Goal: Complete application form: Complete application form

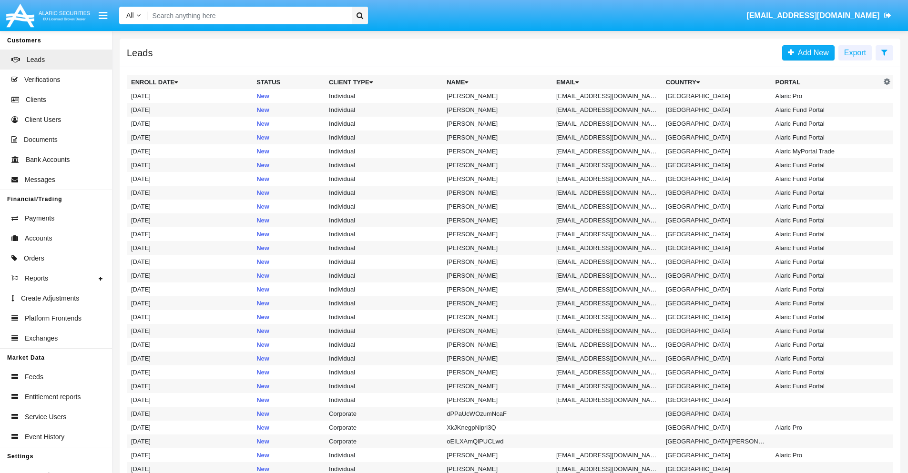
click at [884, 52] on icon at bounding box center [884, 53] width 6 height 8
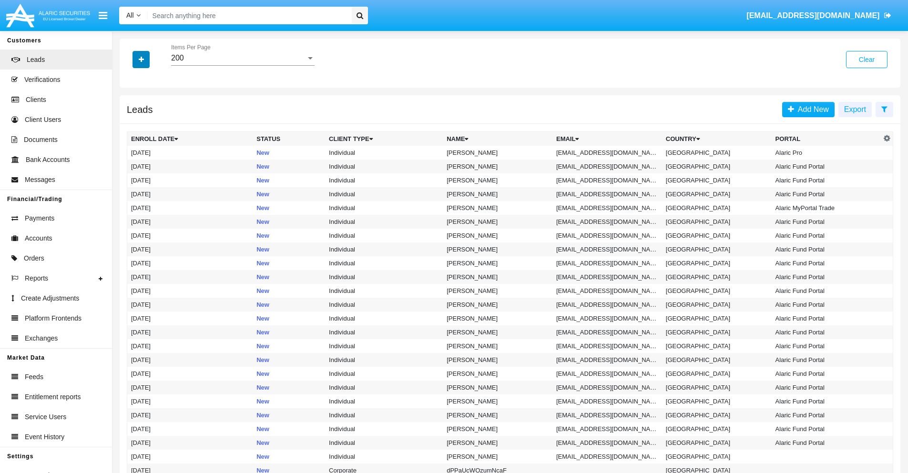
click at [141, 59] on icon "button" at bounding box center [141, 59] width 5 height 7
click at [148, 121] on span "Email" at bounding box center [148, 120] width 19 height 11
click at [131, 124] on input "Email" at bounding box center [131, 124] width 0 height 0
checkbox input "true"
click at [141, 59] on icon "button" at bounding box center [141, 59] width 5 height 7
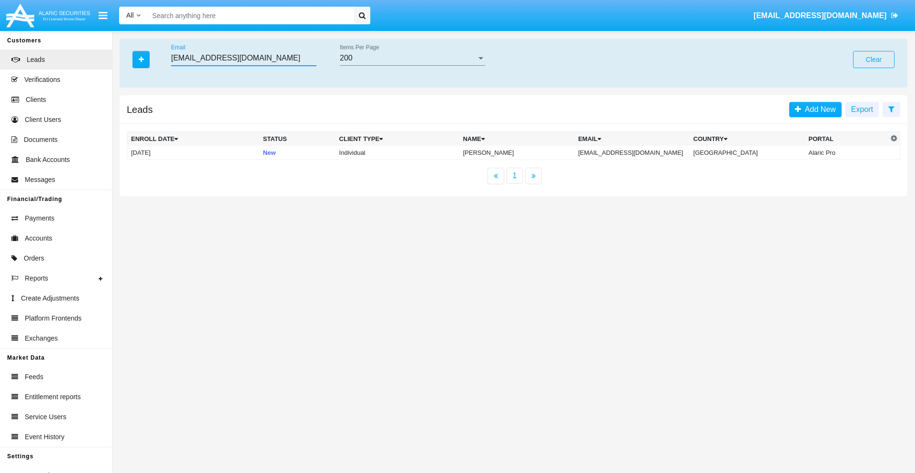
type input "bdw44h@r9o8bf9o71.us"
click at [638, 152] on td "bdw44h@r9o8bf9o71.us" at bounding box center [631, 153] width 115 height 14
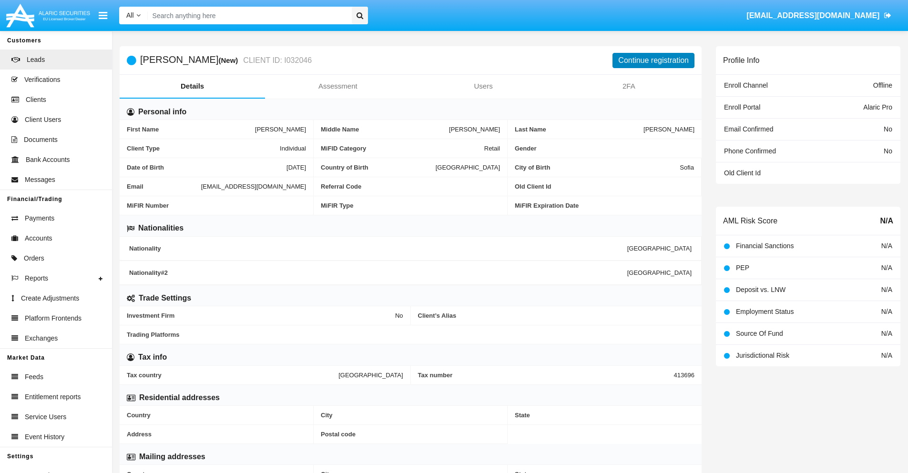
click at [653, 60] on button "Continue registration" at bounding box center [653, 60] width 82 height 15
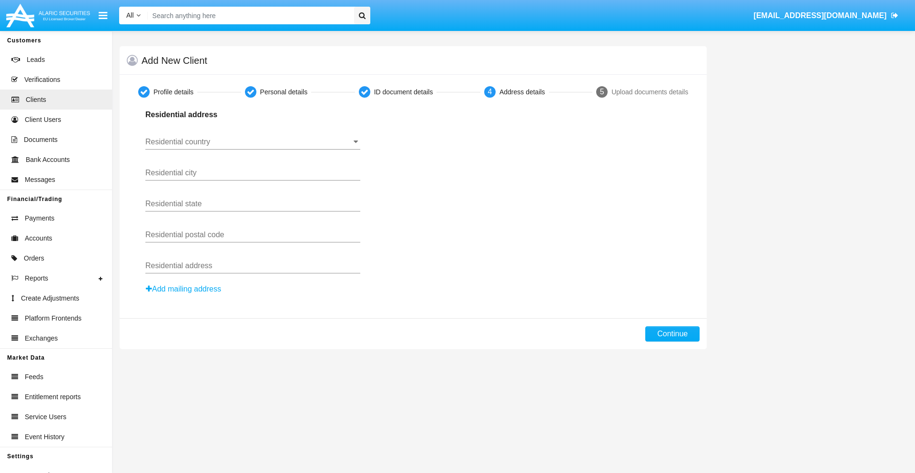
click at [253, 142] on input "Residential country" at bounding box center [252, 142] width 215 height 9
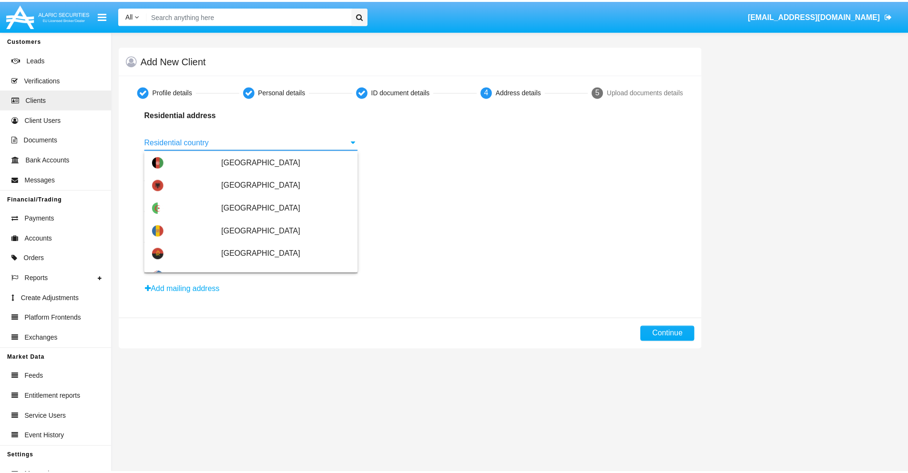
scroll to position [564, 0]
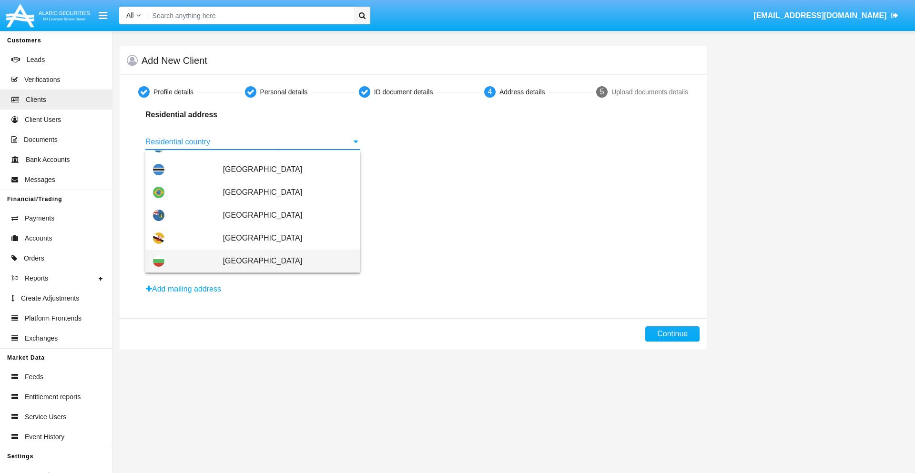
click at [283, 261] on span "[GEOGRAPHIC_DATA]" at bounding box center [288, 261] width 130 height 23
type input "[GEOGRAPHIC_DATA]"
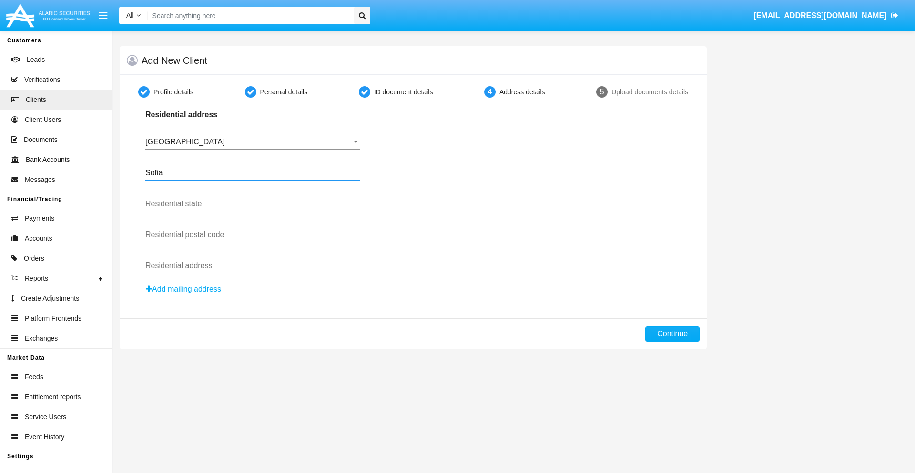
type input "Sofia"
type input "1000"
type input "Vasil Levski"
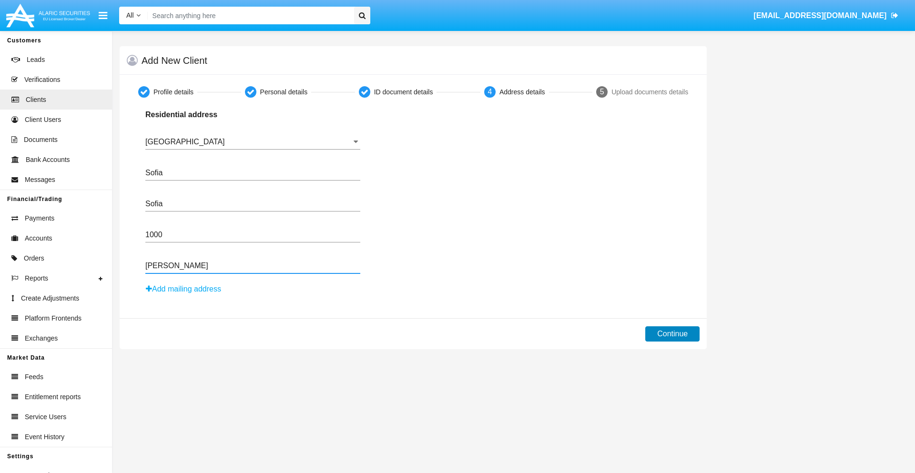
click at [672, 334] on button "Continue" at bounding box center [672, 333] width 54 height 15
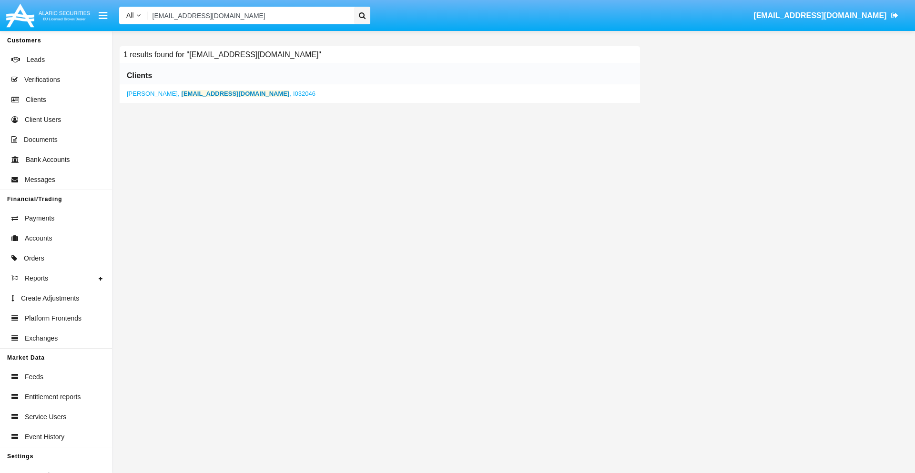
type input "bdw44h@r9o8bf9o71.us"
click at [201, 93] on b "bdw44h@r9o8bf9o71.us" at bounding box center [236, 93] width 108 height 7
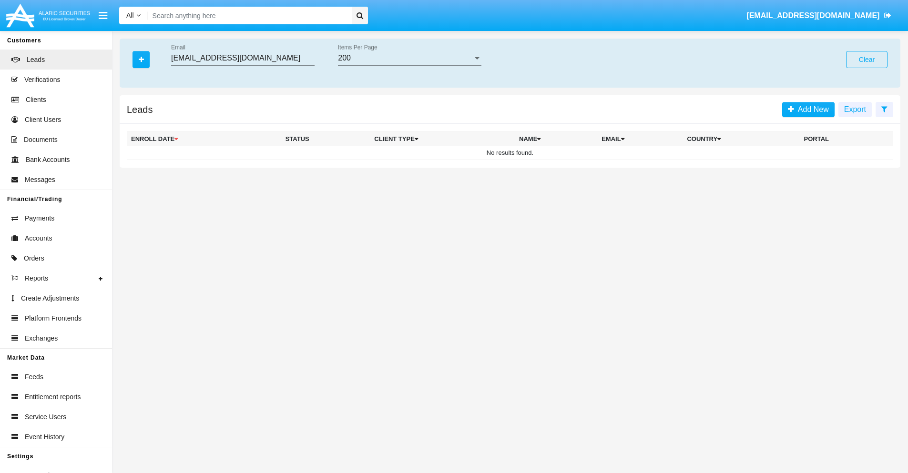
click at [866, 60] on button "Clear" at bounding box center [866, 59] width 41 height 17
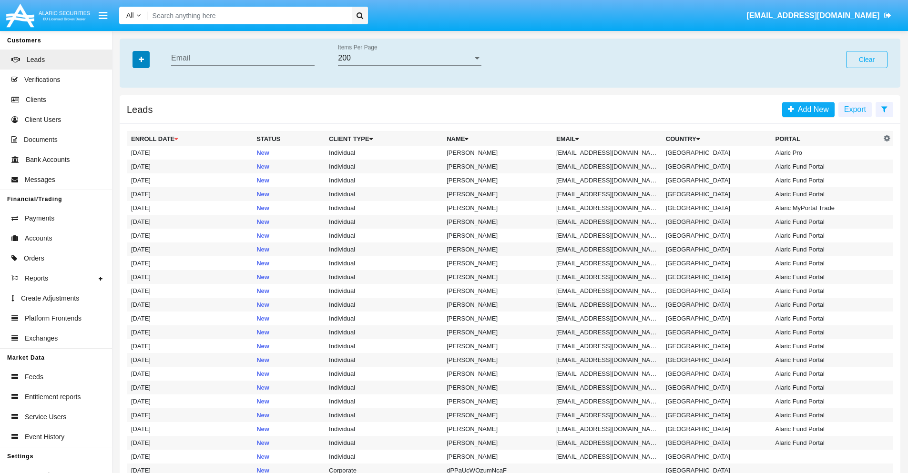
click at [141, 59] on icon "button" at bounding box center [141, 59] width 5 height 7
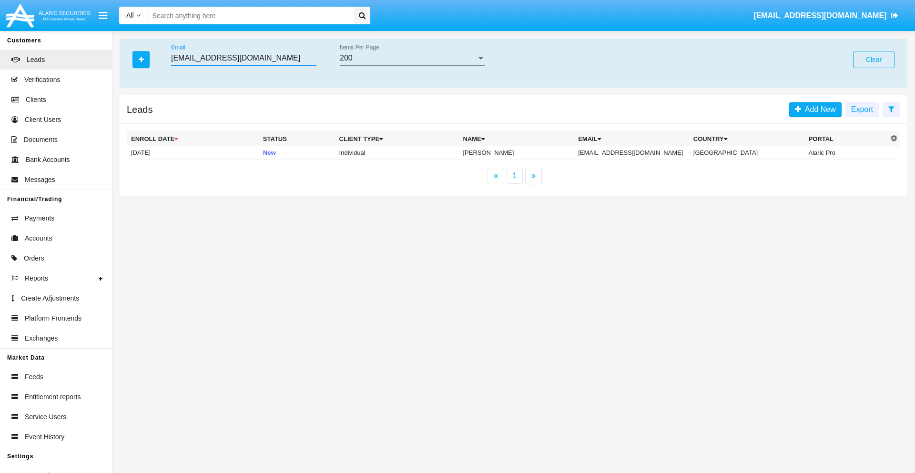
type input "p2qcmm-lwm4e@4u14iae7x.gov"
click at [642, 152] on td "p2qcmm-lwm4e@4u14iae7x.gov" at bounding box center [631, 153] width 115 height 14
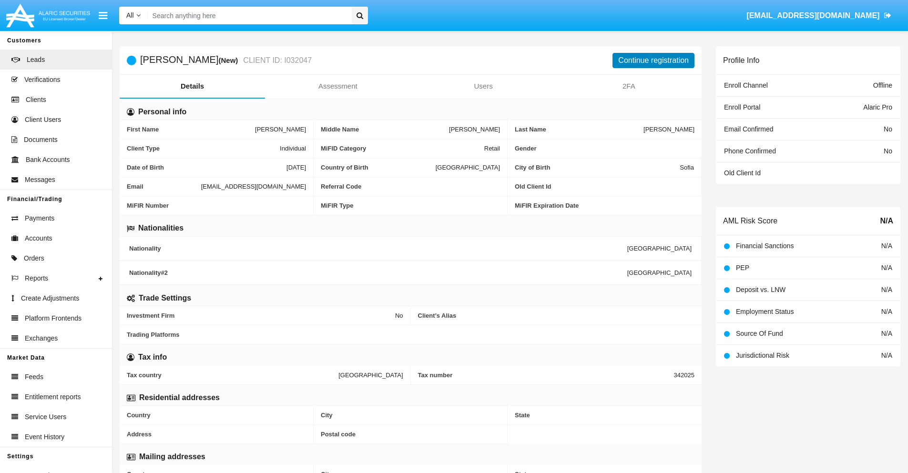
click at [653, 60] on button "Continue registration" at bounding box center [653, 60] width 82 height 15
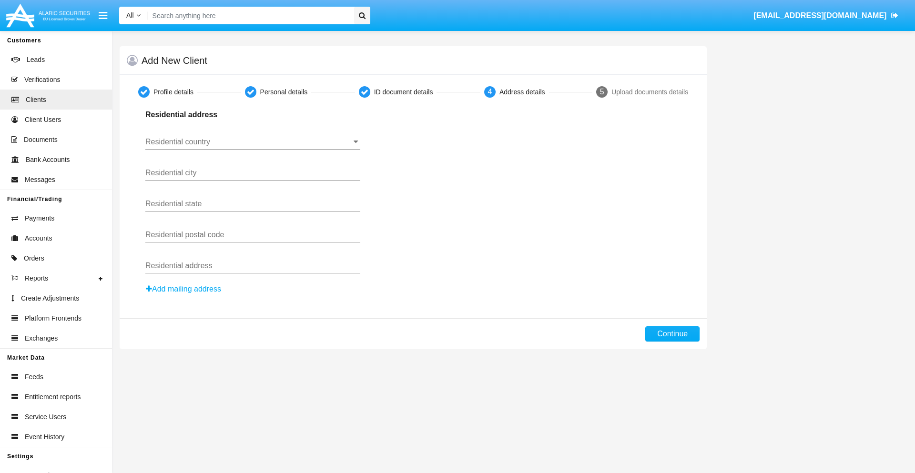
click at [184, 289] on button "Add mailing address" at bounding box center [183, 289] width 76 height 12
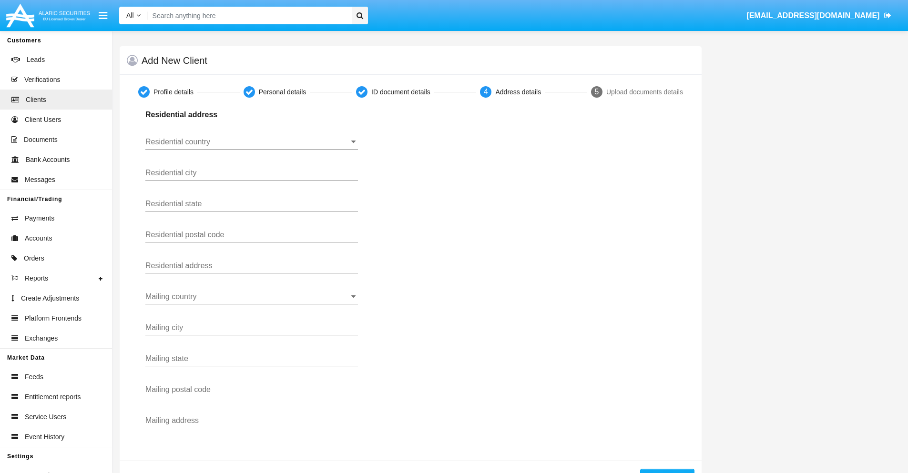
click at [252, 142] on input "Residential country" at bounding box center [251, 142] width 212 height 9
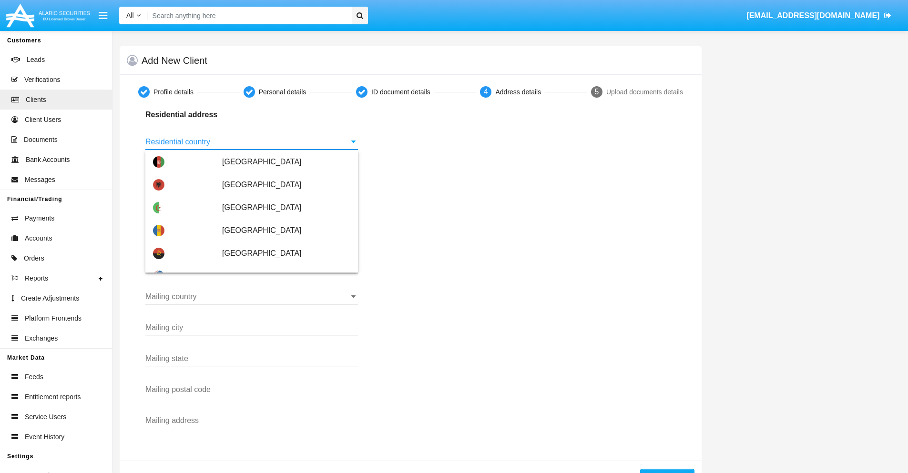
scroll to position [564, 0]
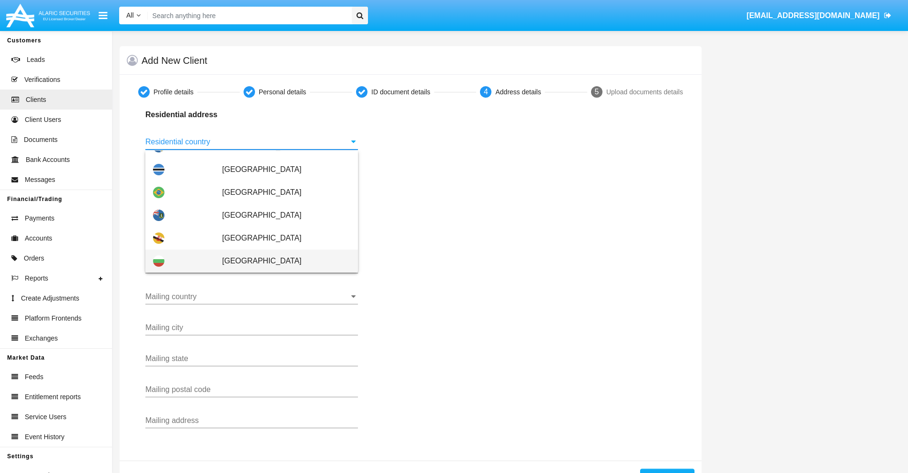
click at [281, 261] on span "[GEOGRAPHIC_DATA]" at bounding box center [286, 261] width 128 height 23
type input "[GEOGRAPHIC_DATA]"
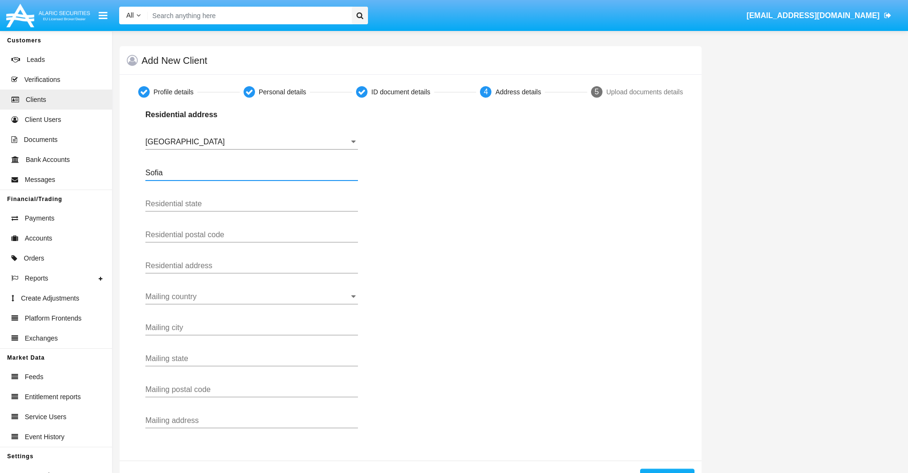
type input "Sofia"
type input "1000"
type input "Vasil Levski"
click at [252, 297] on input "Mailing country" at bounding box center [251, 297] width 212 height 9
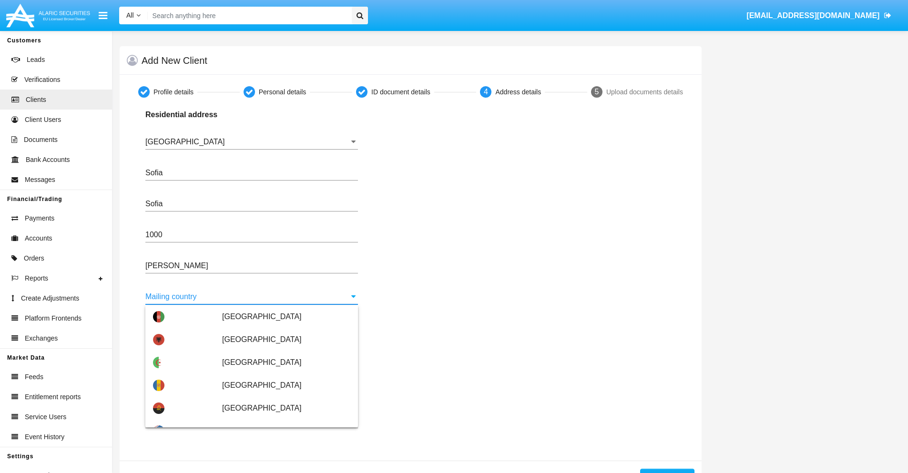
scroll to position [61, 0]
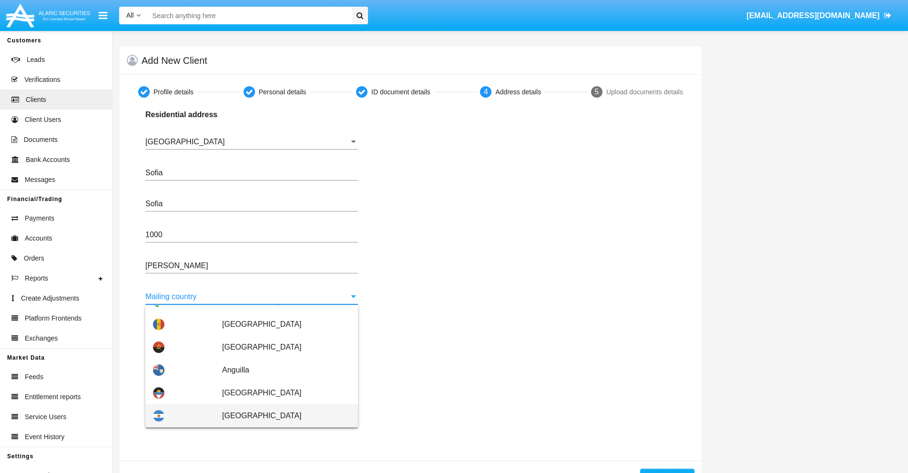
click at [281, 416] on span "Argentina" at bounding box center [286, 415] width 128 height 23
type input "Argentina"
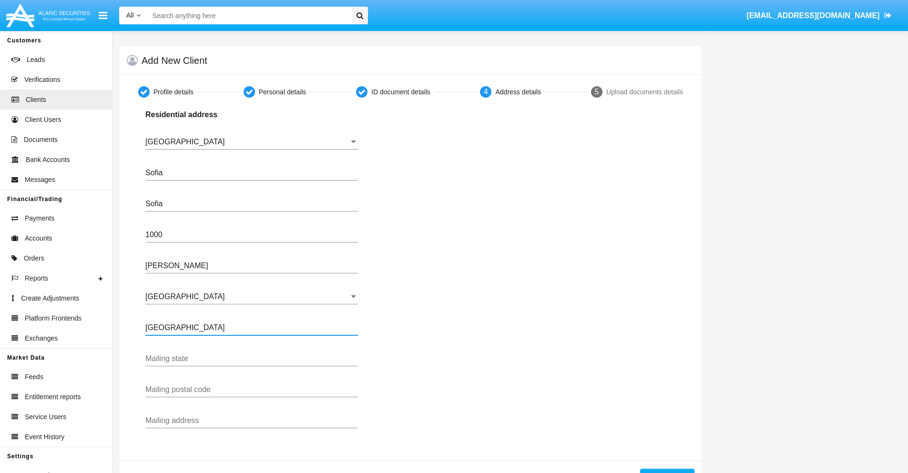
type input "Buenos Aires"
type input "7777"
type input "Test Mail Address"
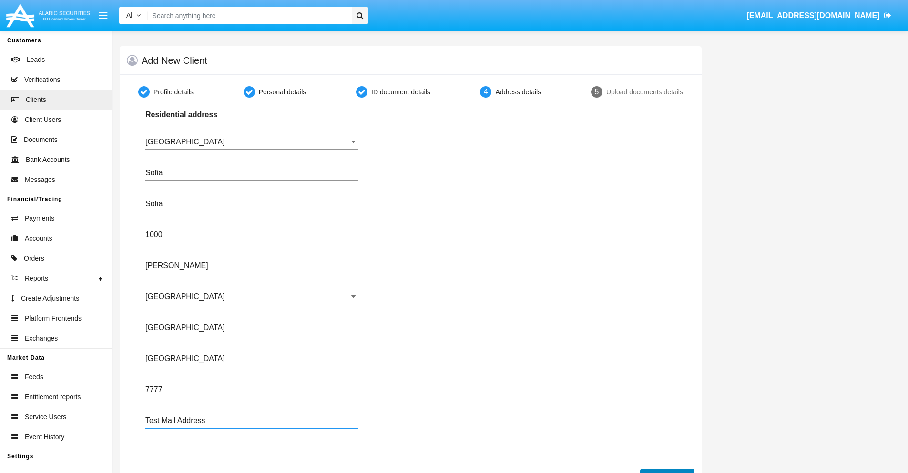
click at [667, 471] on button "Continue" at bounding box center [667, 476] width 54 height 15
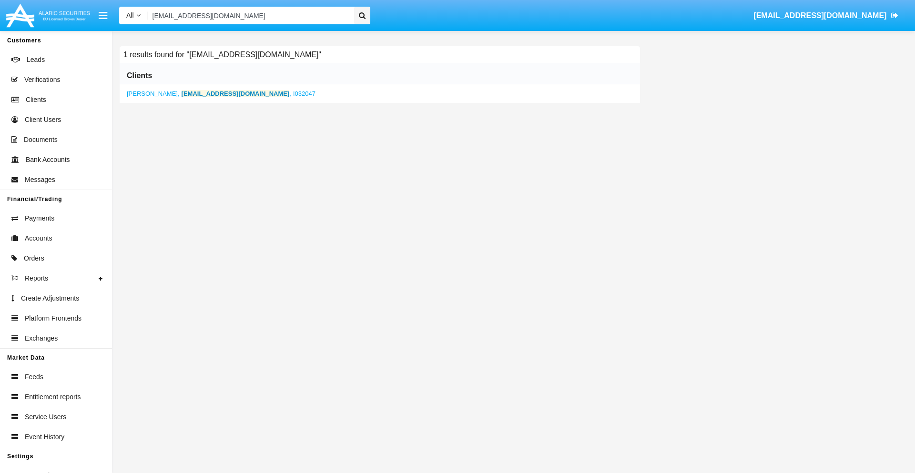
type input "p2qcmm-lwm4e@4u14iae7x.gov"
click at [229, 93] on b "p2qcmm-lwm4e@4u14iae7x.gov" at bounding box center [236, 93] width 108 height 7
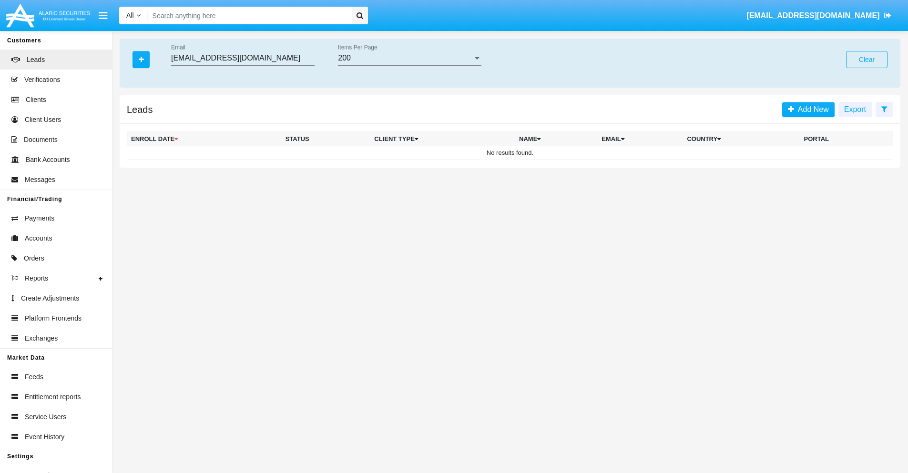
click at [866, 60] on button "Clear" at bounding box center [866, 59] width 41 height 17
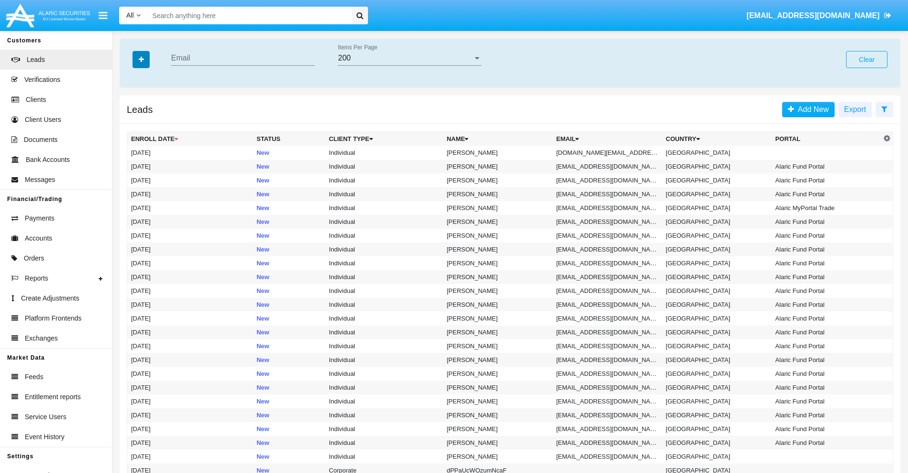
click at [141, 59] on icon "button" at bounding box center [141, 59] width 5 height 7
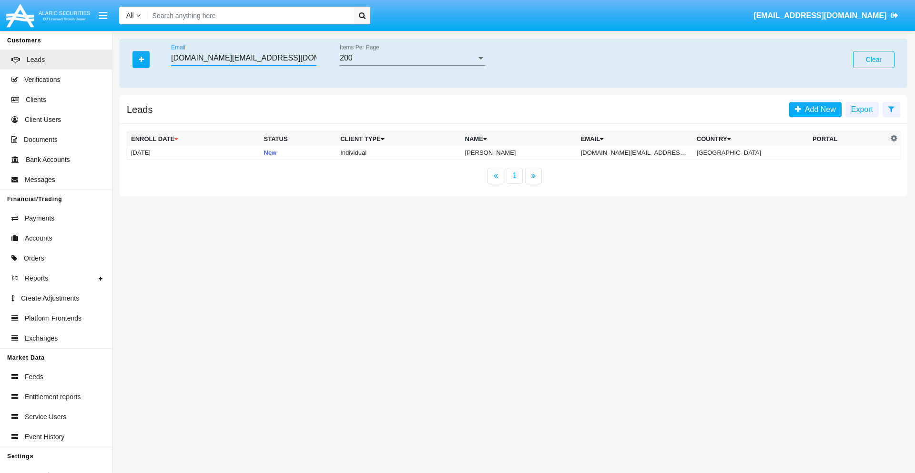
type input "4xvvyl.ss@sayybx.edu"
click at [645, 152] on td "4xvvyl.ss@sayybx.edu" at bounding box center [635, 153] width 116 height 14
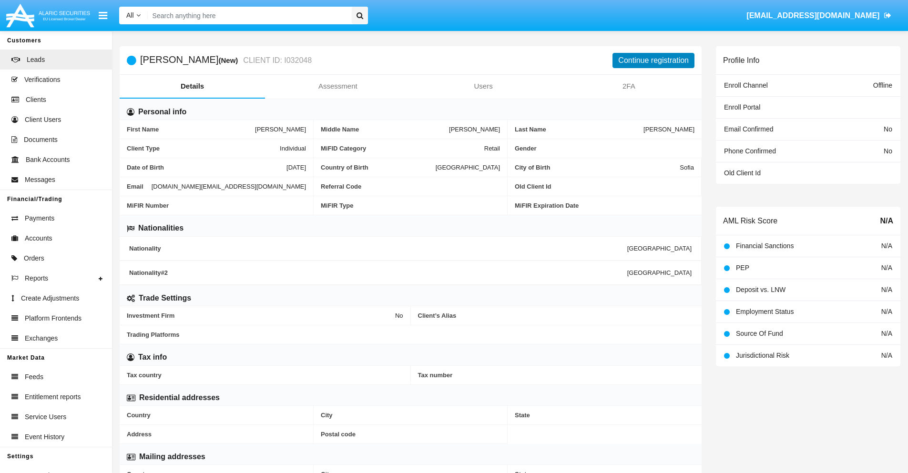
click at [653, 60] on button "Continue registration" at bounding box center [653, 60] width 82 height 15
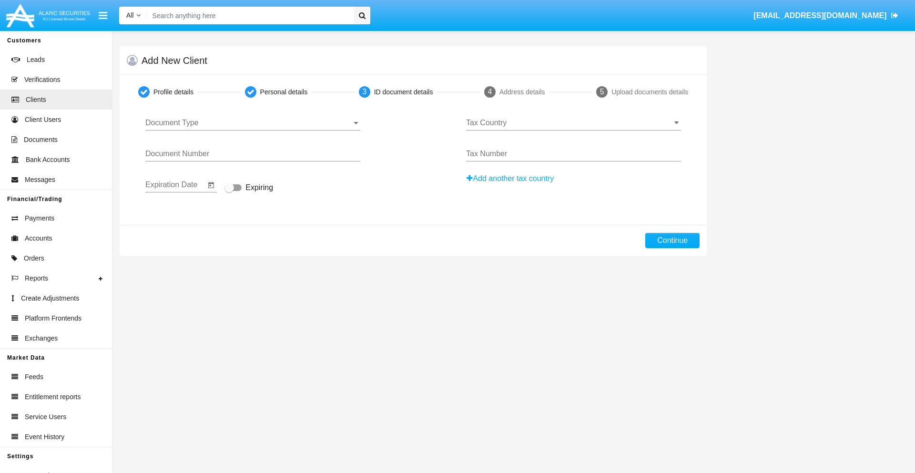
click at [253, 123] on span "Document Type" at bounding box center [248, 123] width 206 height 9
click at [253, 130] on span "Passport" at bounding box center [252, 130] width 215 height 23
type input "lOcnJXArrymEFdB"
click at [249, 188] on span "Expiring" at bounding box center [259, 187] width 28 height 11
click at [229, 191] on input "Expiring" at bounding box center [229, 191] width 0 height 0
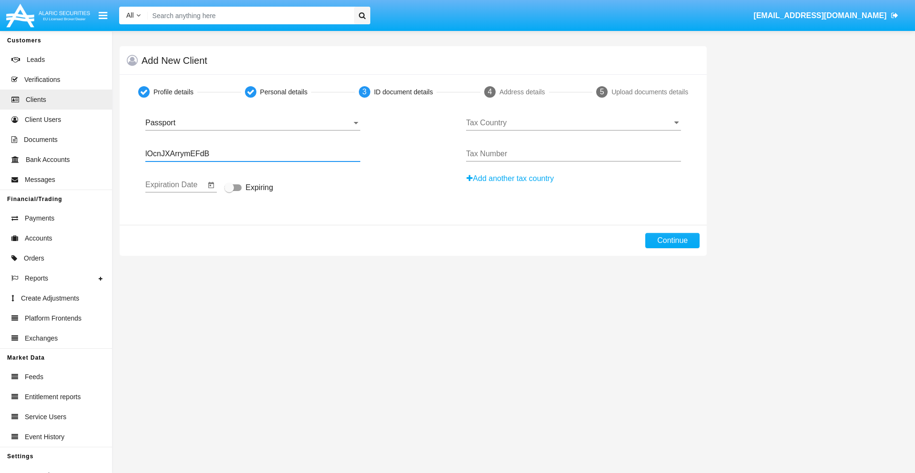
checkbox input "true"
click at [573, 123] on input "Tax Country" at bounding box center [573, 123] width 215 height 9
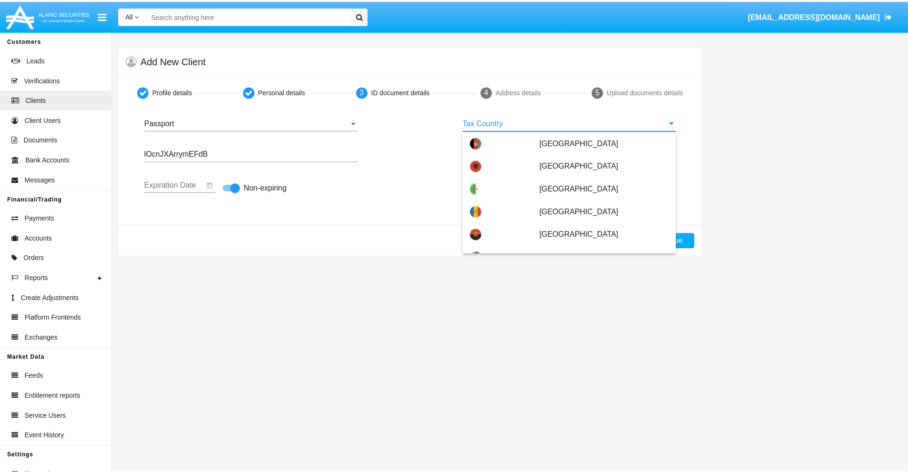
scroll to position [3811, 0]
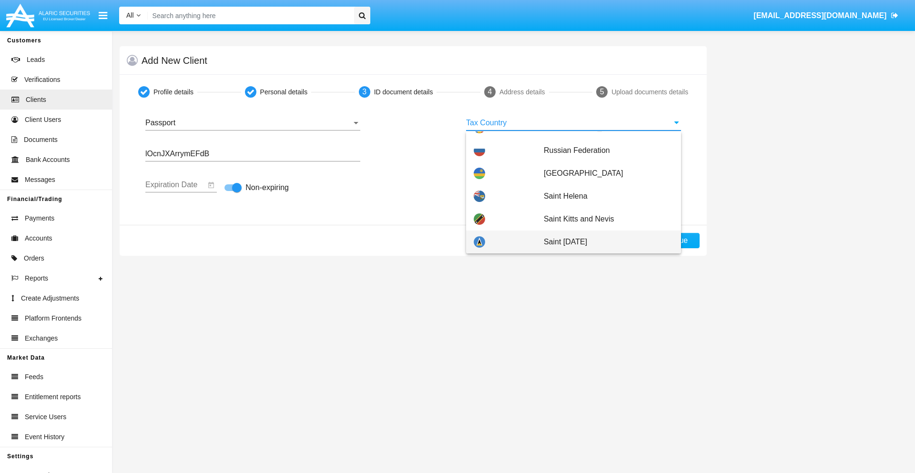
click at [603, 242] on span "Saint Lucia" at bounding box center [609, 242] width 130 height 23
type input "Saint Lucia"
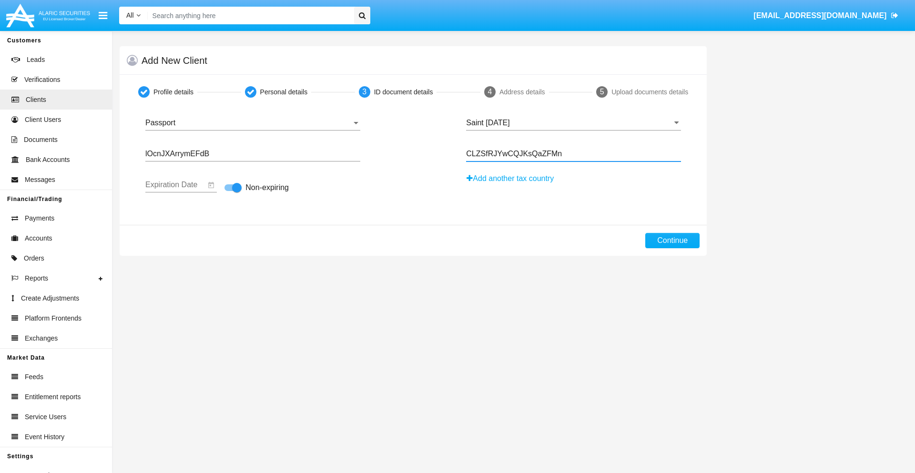
type input "CLZSfRJYwCQJKsQaZFMn"
click at [672, 241] on button "Continue" at bounding box center [672, 240] width 54 height 15
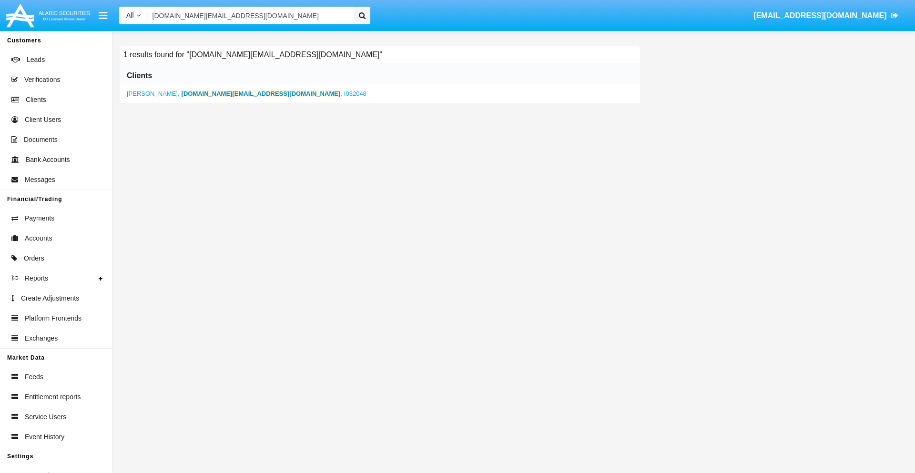
type input "[DOMAIN_NAME][EMAIL_ADDRESS][DOMAIN_NAME]"
click at [210, 93] on b "[DOMAIN_NAME][EMAIL_ADDRESS][DOMAIN_NAME]" at bounding box center [261, 93] width 159 height 7
